Goal: Find specific page/section: Find specific page/section

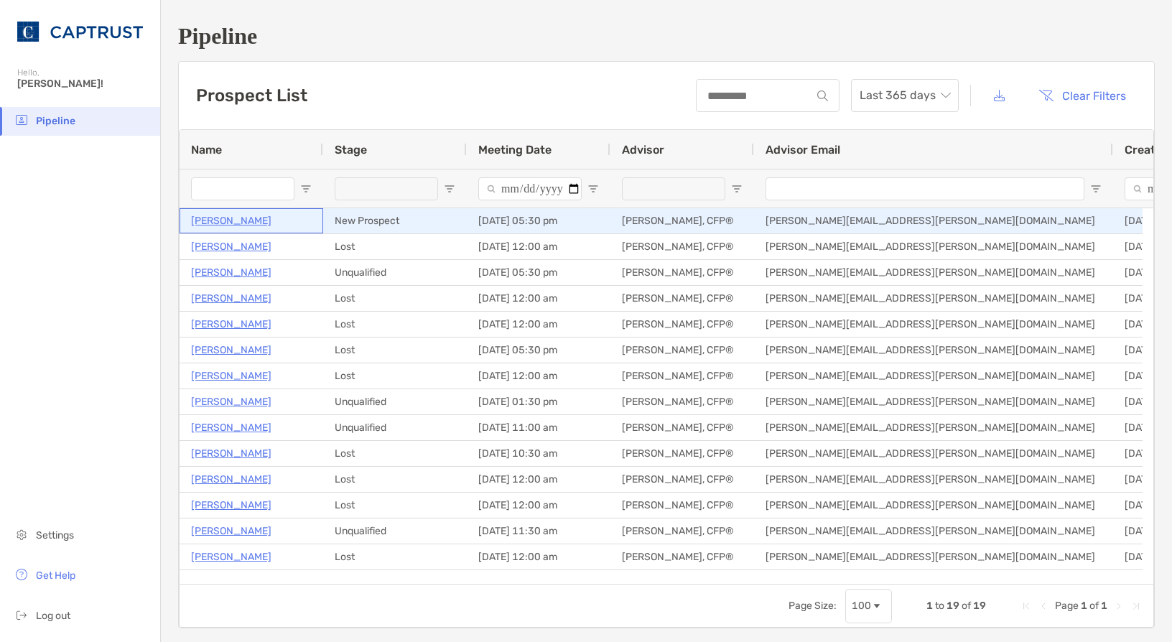
click at [234, 225] on p "[PERSON_NAME]" at bounding box center [231, 221] width 80 height 18
